Goal: Task Accomplishment & Management: Manage account settings

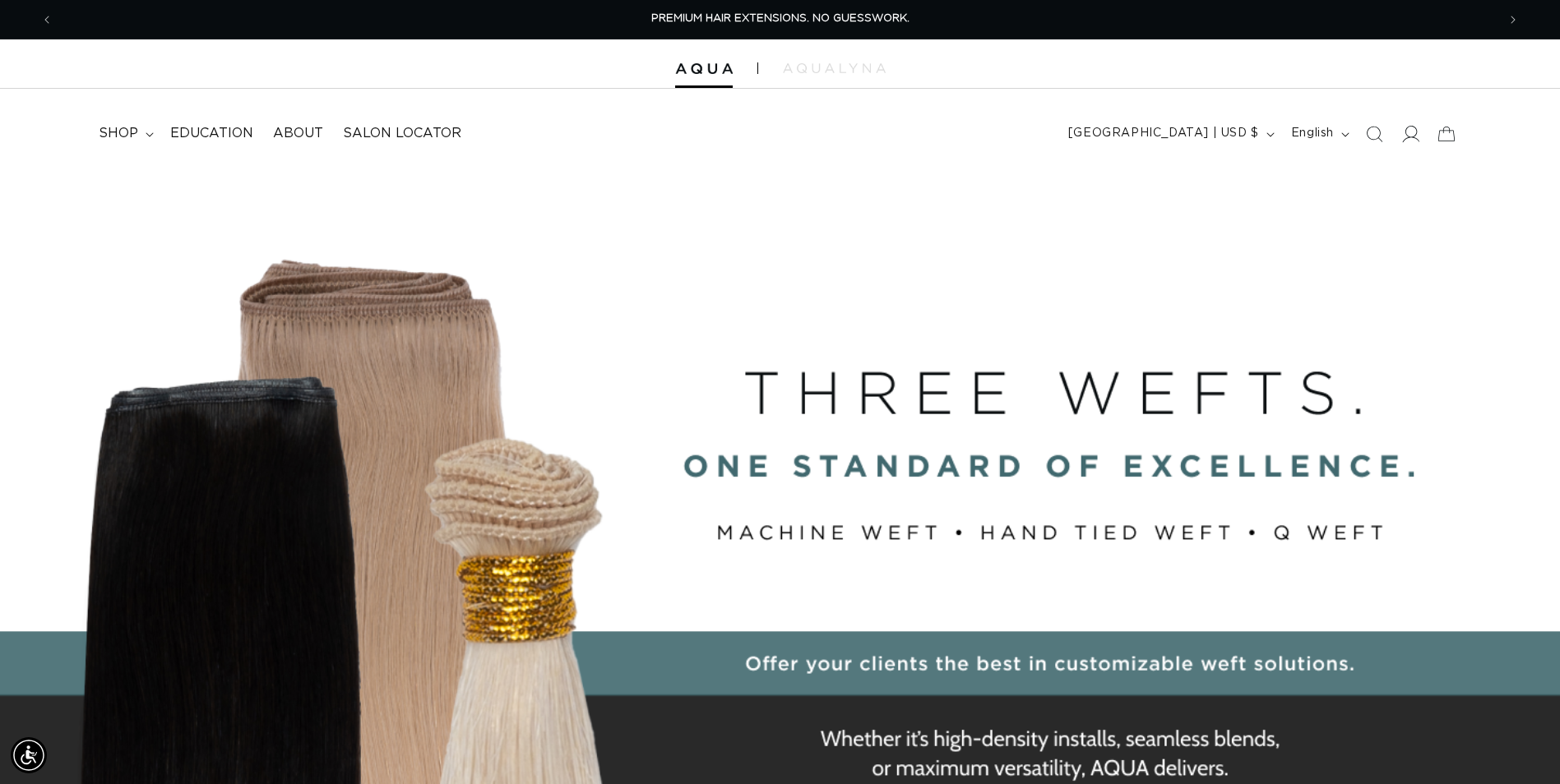
click at [1406, 135] on icon at bounding box center [1411, 133] width 18 height 18
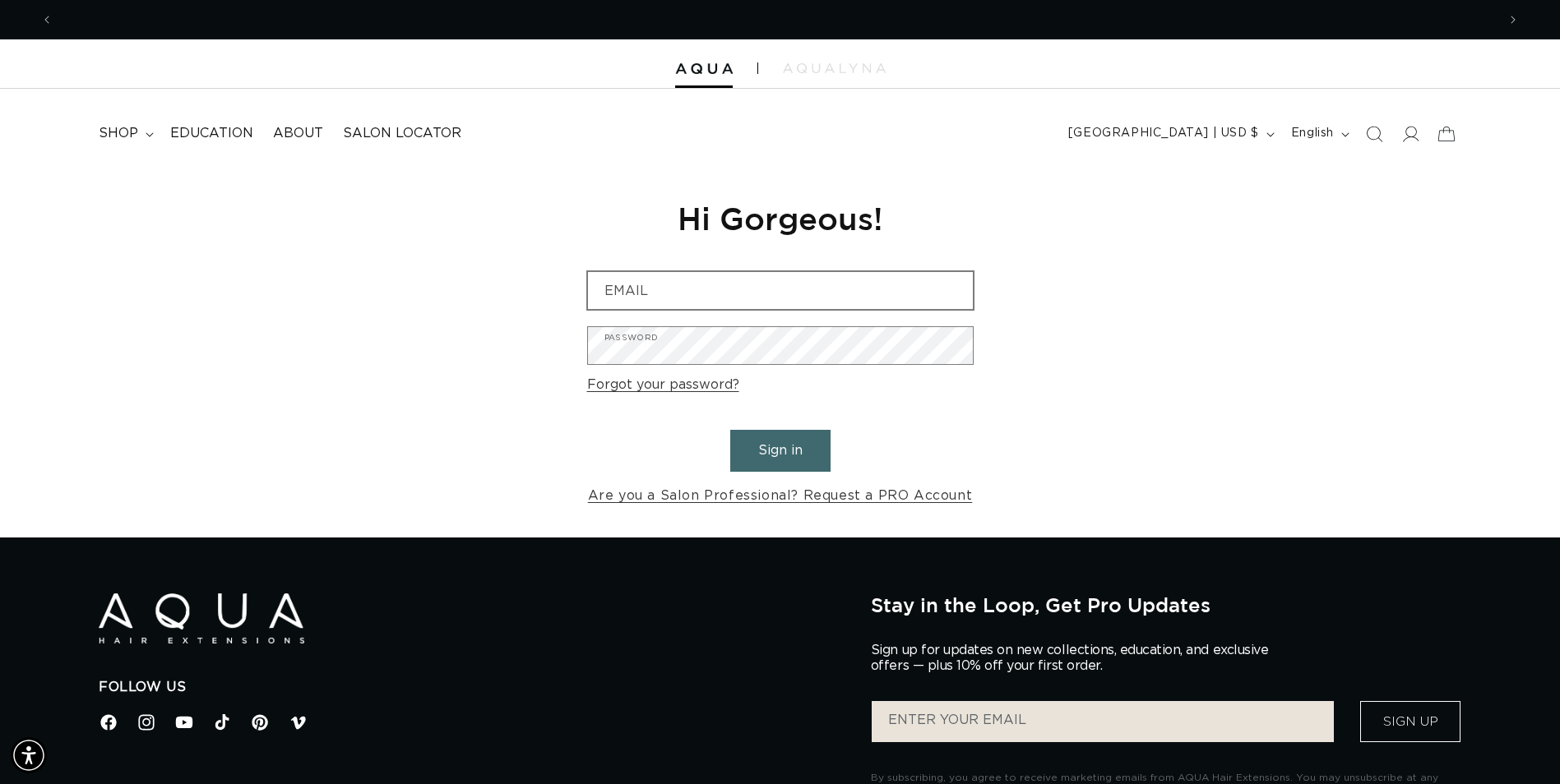
scroll to position [0, 1443]
click at [607, 277] on input "Email" at bounding box center [780, 291] width 385 height 37
